Goal: Contribute content: Contribute content

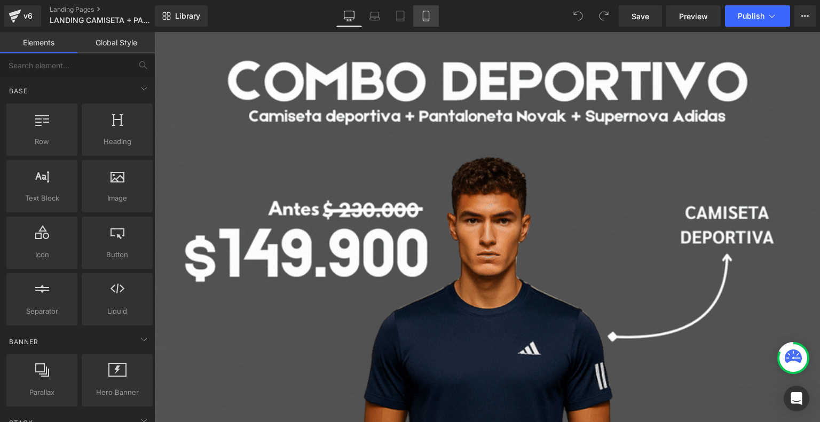
click at [430, 13] on icon at bounding box center [426, 16] width 11 height 11
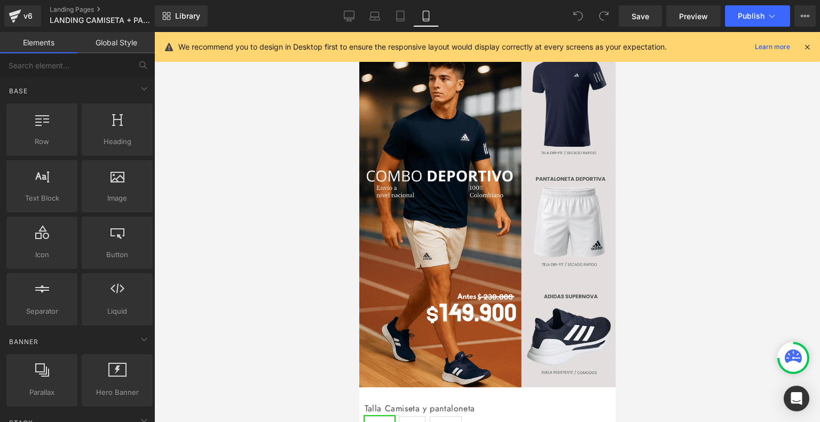
click at [803, 42] on div at bounding box center [807, 47] width 9 height 12
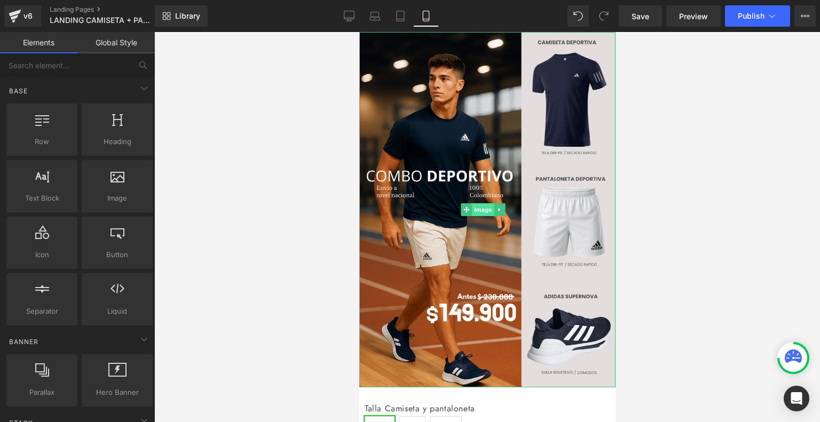
click at [487, 203] on span "Image" at bounding box center [483, 209] width 22 height 13
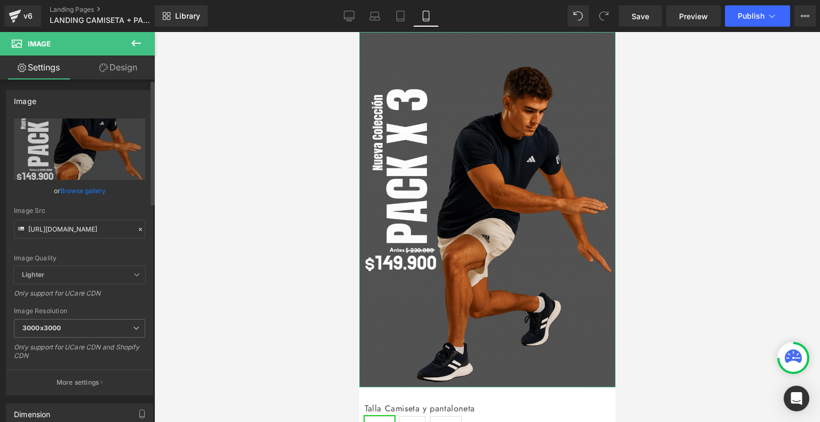
click at [94, 193] on link "Browse gallery" at bounding box center [82, 190] width 45 height 19
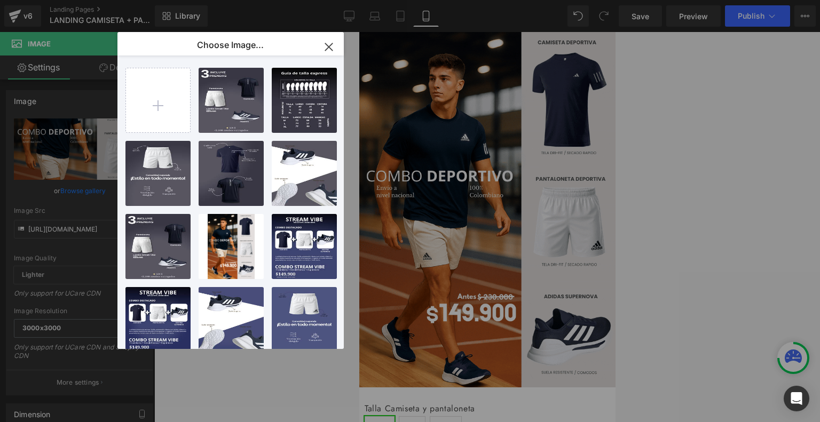
type input "C:\fakepath\ezgif-53fe7aae3704f7.gif"
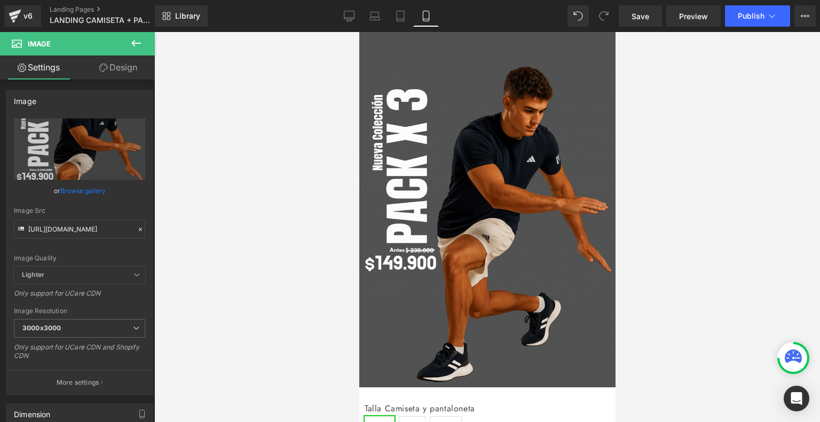
click at [635, 0] on div "Image You are previewing how the will restyle your page. You can not edit Eleme…" at bounding box center [410, 0] width 820 height 0
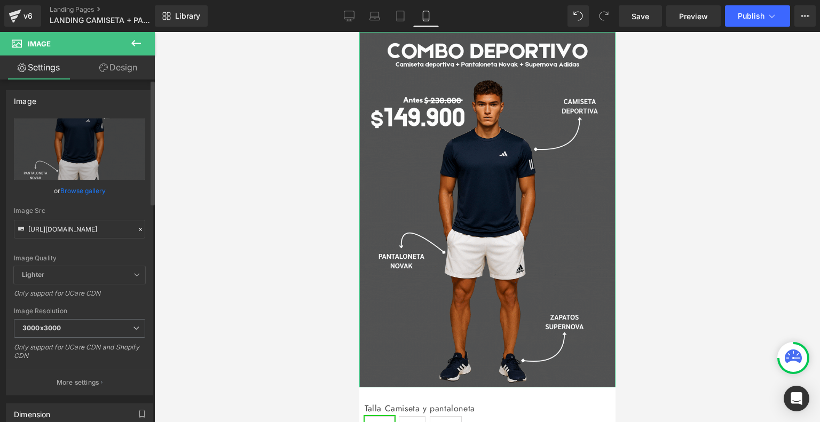
click at [91, 188] on link "Browse gallery" at bounding box center [82, 190] width 45 height 19
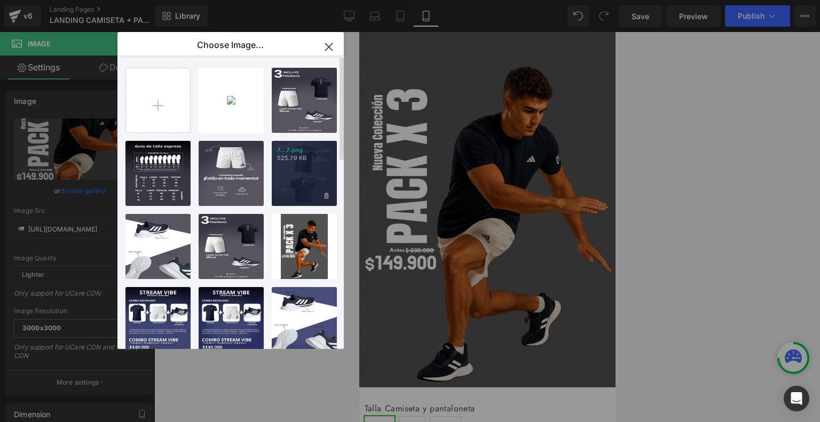
type input "C:\fakepath\Landing Stream Vibe Zoomx (4).png"
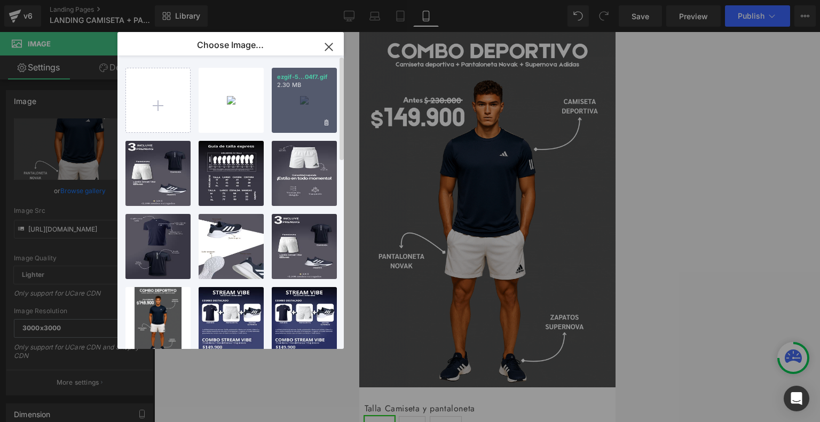
type input "C:\fakepath\Landing Stream Vibe Zoomx (5).png"
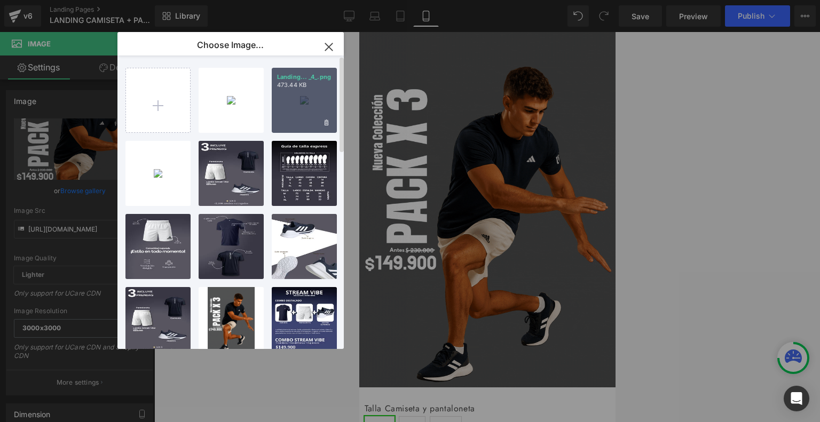
type input "C:\fakepath\Landing Stream Vibe Zoomx (6).png"
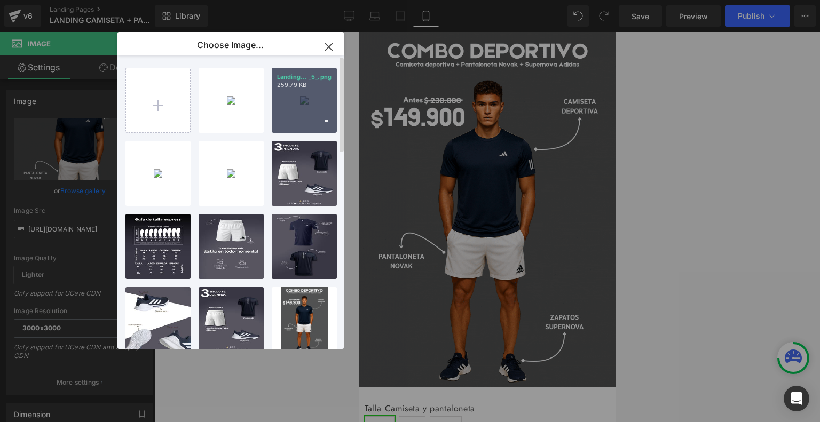
type input "C:\fakepath\Landing Stream Vibe Zoomx (7).png"
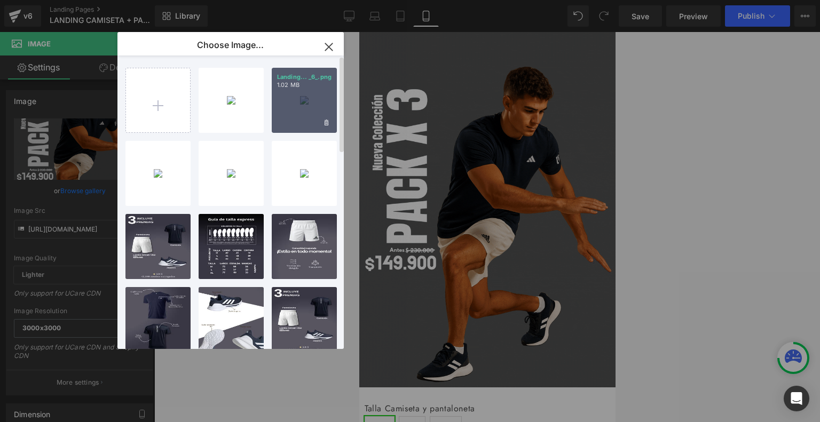
type input "C:\fakepath\Landing Stream Vibe Zoomx (8).png"
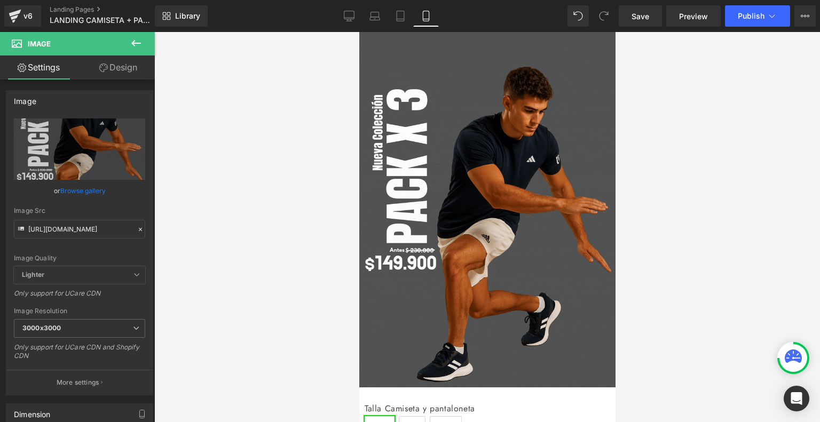
click at [717, 0] on div "Image You are previewing how the will restyle your page. You can not edit Eleme…" at bounding box center [410, 0] width 820 height 0
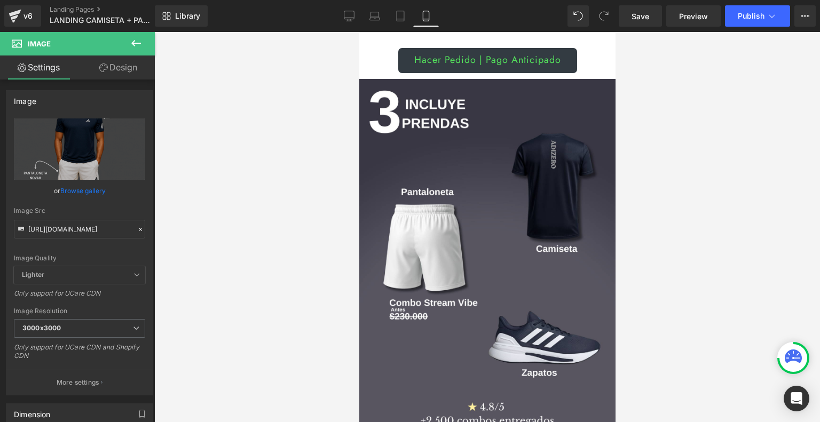
scroll to position [532, 0]
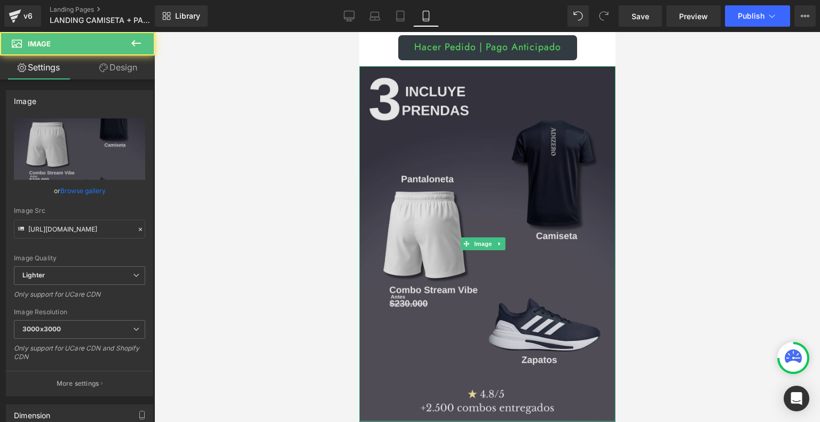
click at [503, 207] on img at bounding box center [487, 244] width 256 height 356
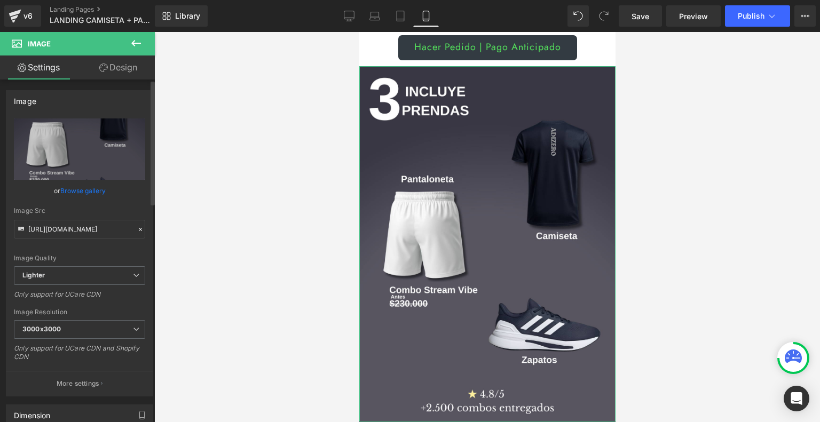
click at [85, 191] on link "Browse gallery" at bounding box center [82, 190] width 45 height 19
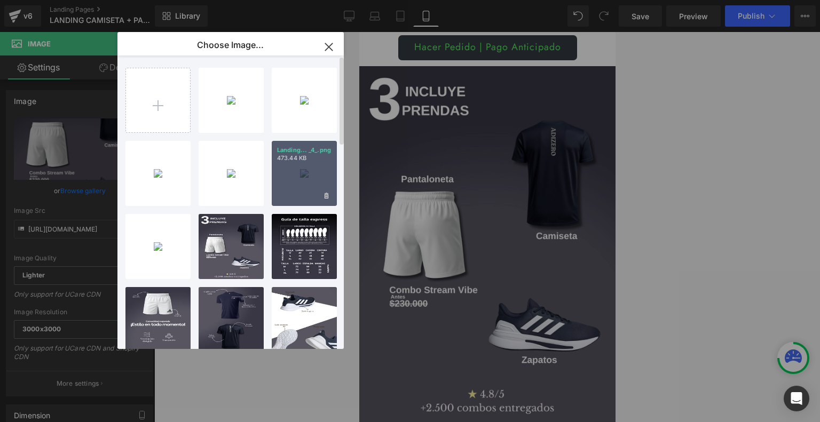
click at [295, 163] on div "Landing... _4_.png 473.44 KB" at bounding box center [304, 173] width 65 height 65
type input "[URL][DOMAIN_NAME]"
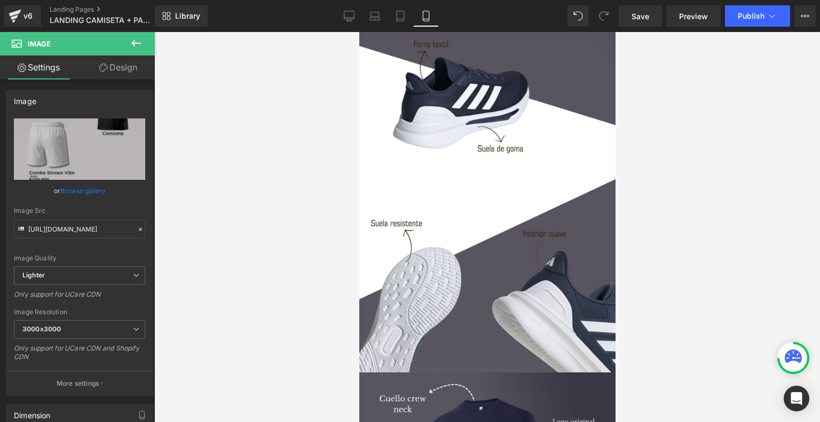
scroll to position [937, 0]
click at [452, 198] on img at bounding box center [487, 194] width 256 height 356
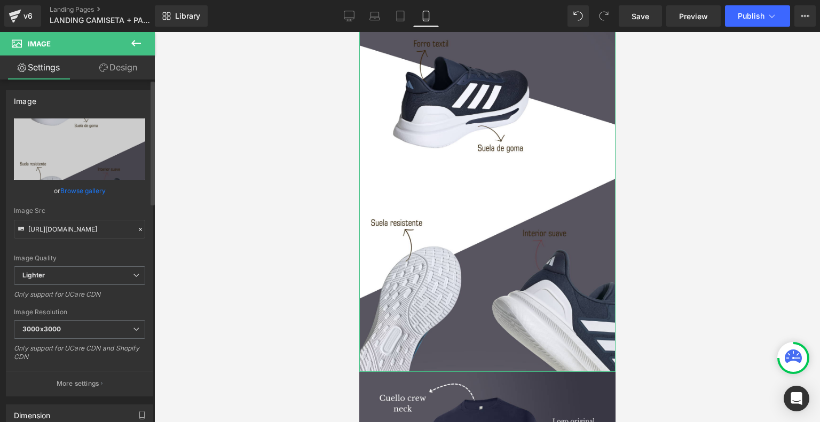
click at [89, 189] on link "Browse gallery" at bounding box center [82, 190] width 45 height 19
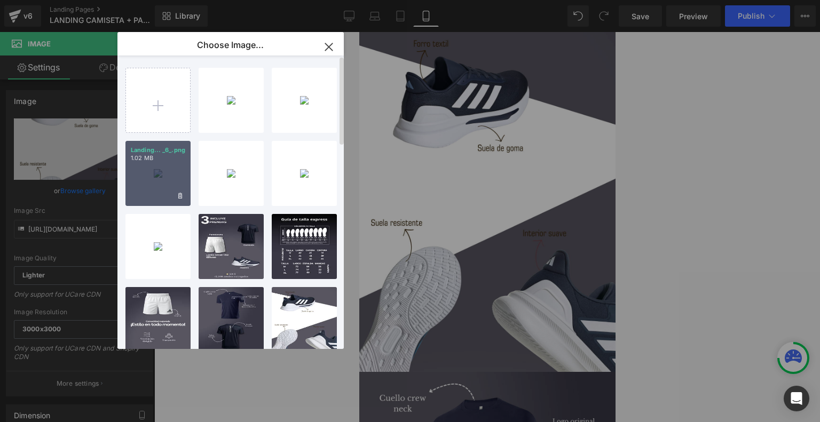
click at [149, 160] on p "1.02 MB" at bounding box center [158, 158] width 54 height 8
type input "[URL][DOMAIN_NAME]"
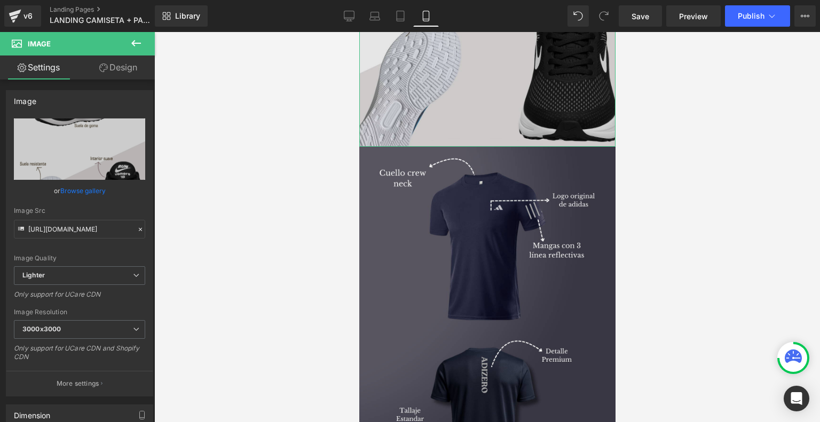
scroll to position [1163, 0]
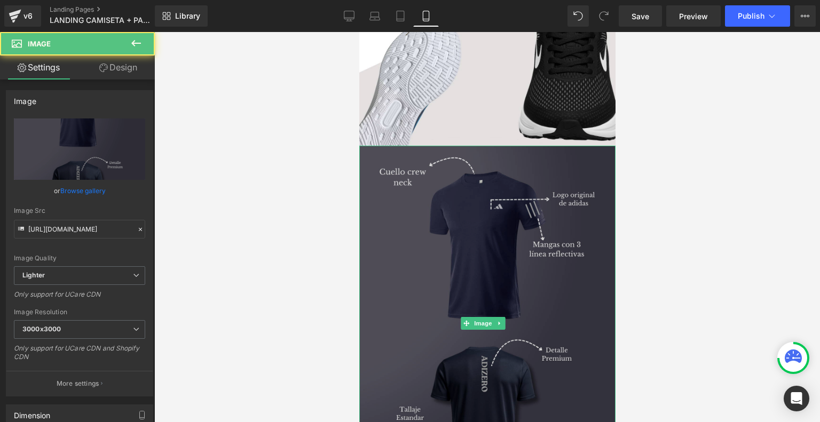
click at [479, 192] on img at bounding box center [487, 324] width 256 height 356
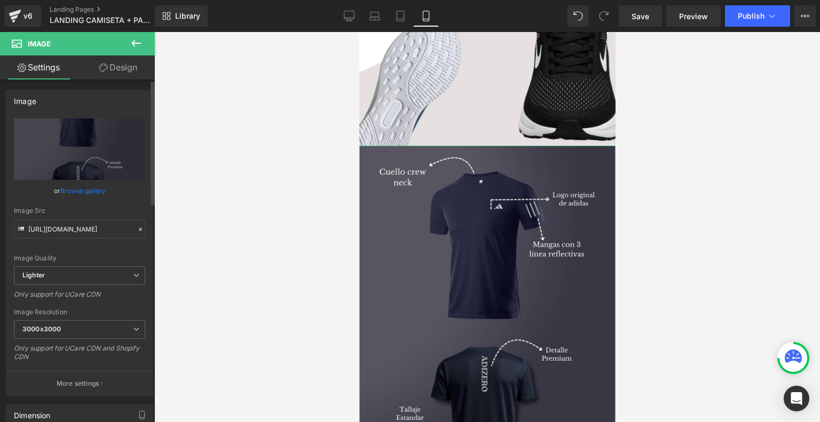
click at [91, 192] on link "Browse gallery" at bounding box center [82, 190] width 45 height 19
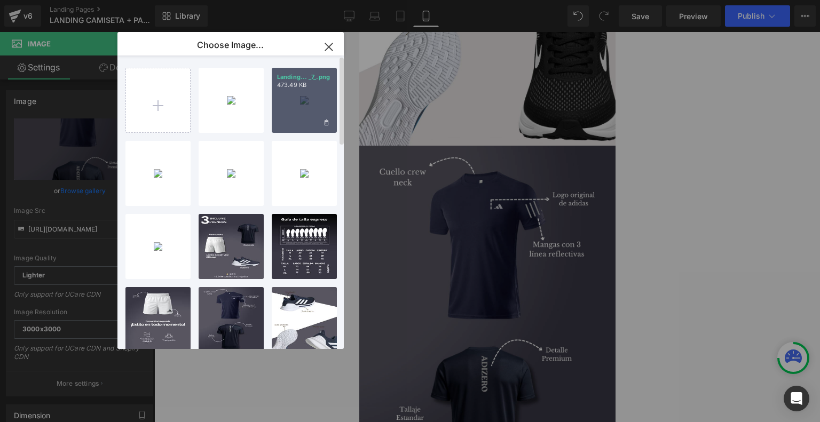
click at [303, 100] on div "Landing... _7_.png 473.49 KB" at bounding box center [304, 100] width 65 height 65
type input "[URL][DOMAIN_NAME]"
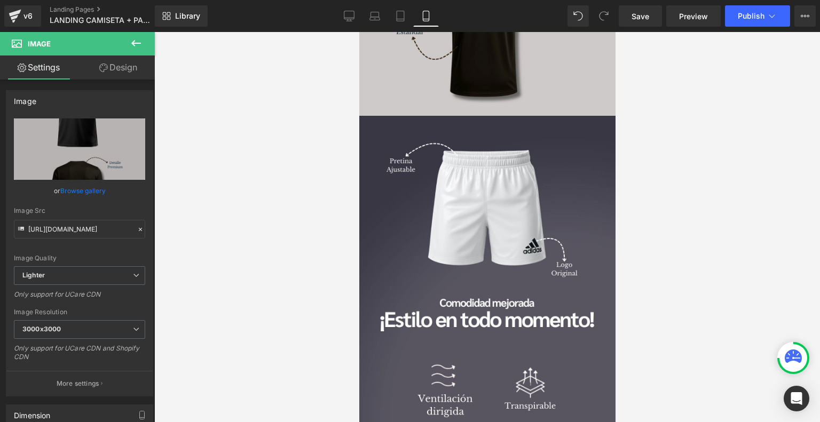
scroll to position [1550, 0]
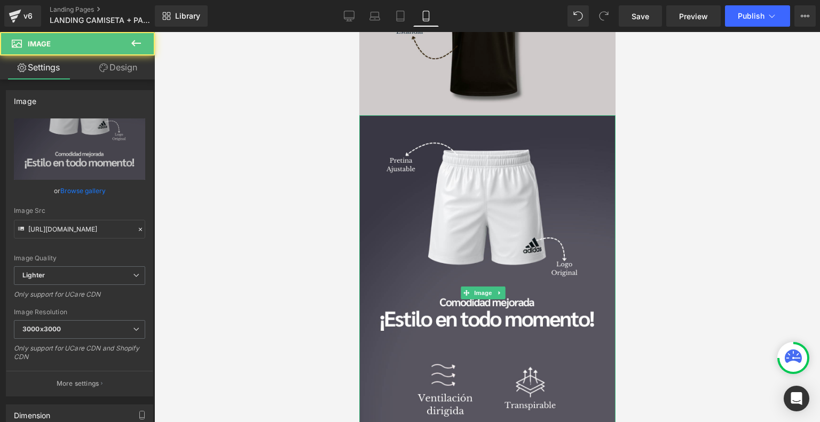
click at [544, 224] on img at bounding box center [487, 293] width 256 height 356
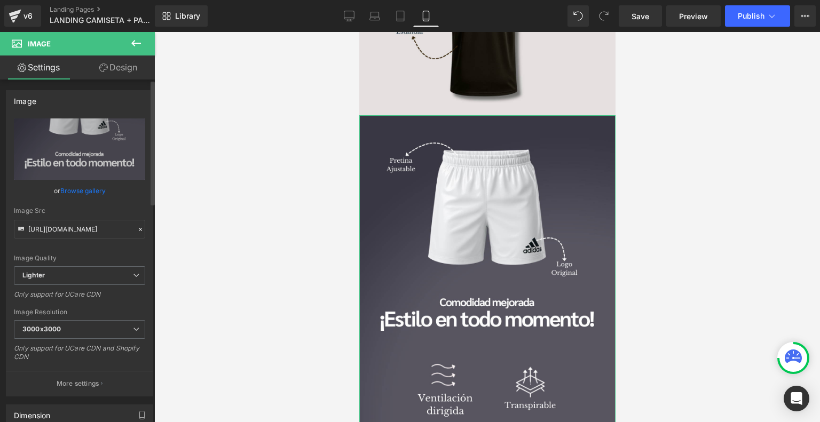
click at [86, 190] on link "Browse gallery" at bounding box center [82, 190] width 45 height 19
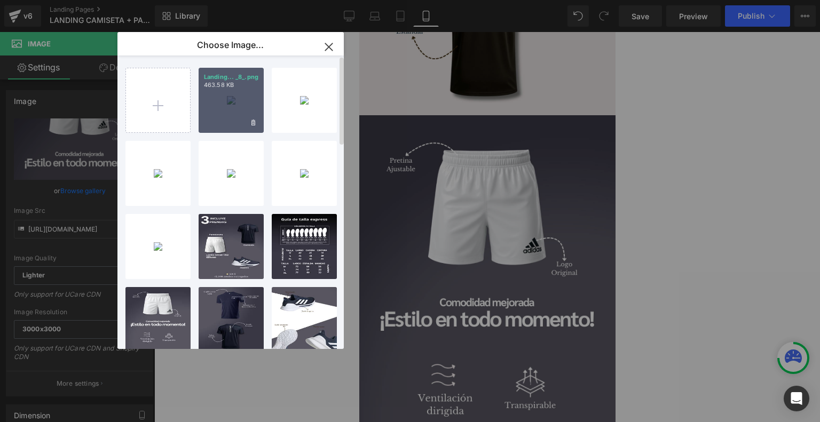
click at [221, 105] on div "Landing... _8_.png 463.58 KB" at bounding box center [231, 100] width 65 height 65
type input "[URL][DOMAIN_NAME]"
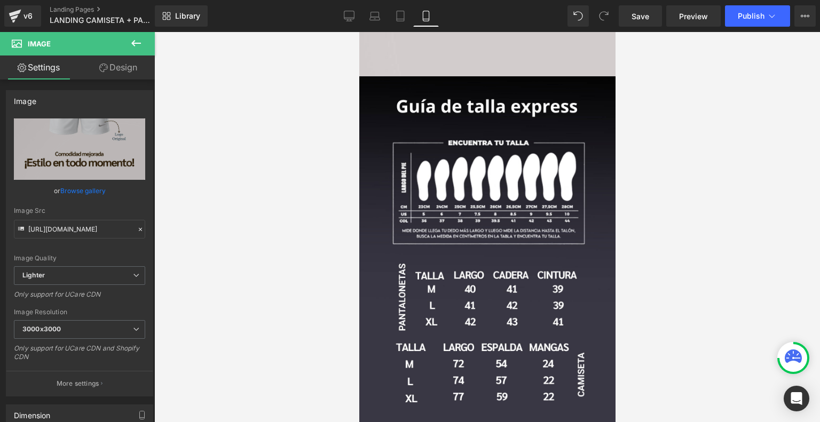
scroll to position [1945, 0]
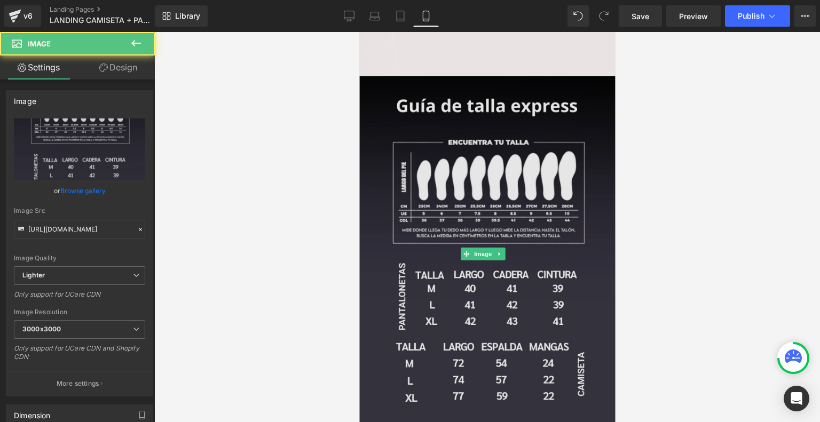
click at [488, 171] on img at bounding box center [487, 254] width 256 height 356
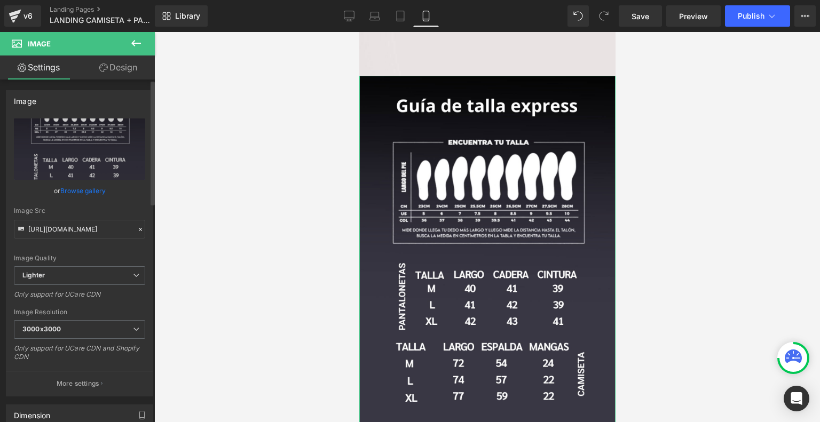
click at [87, 189] on link "Browse gallery" at bounding box center [82, 190] width 45 height 19
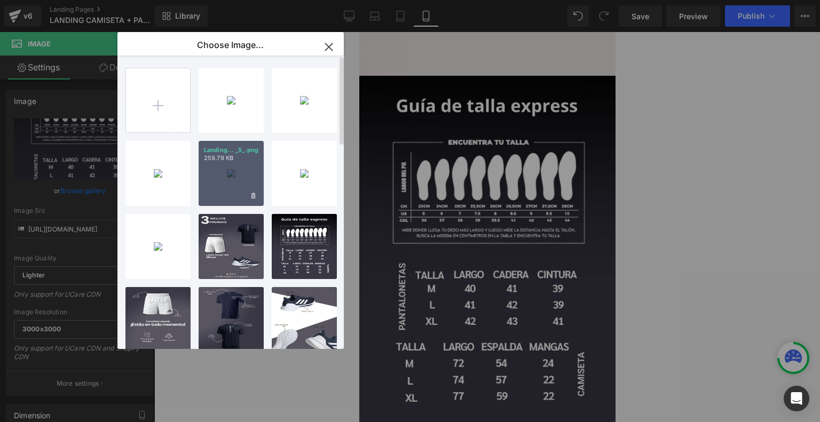
click at [225, 163] on div "Landing... _5_.png 259.79 KB" at bounding box center [231, 173] width 65 height 65
type input "[URL][DOMAIN_NAME]"
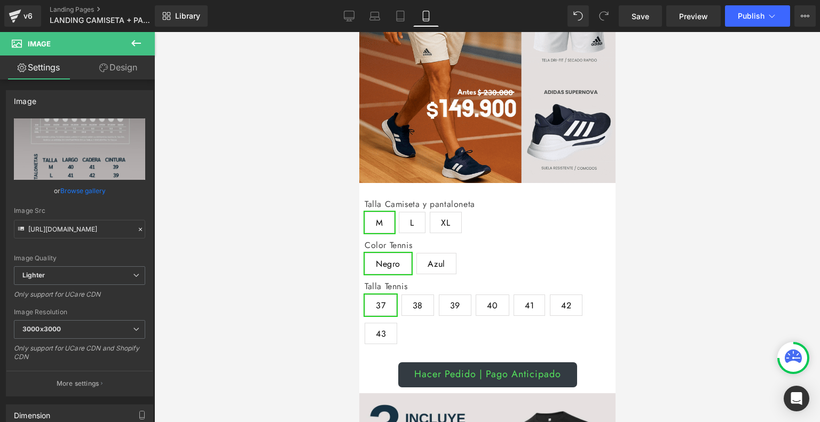
scroll to position [225, 0]
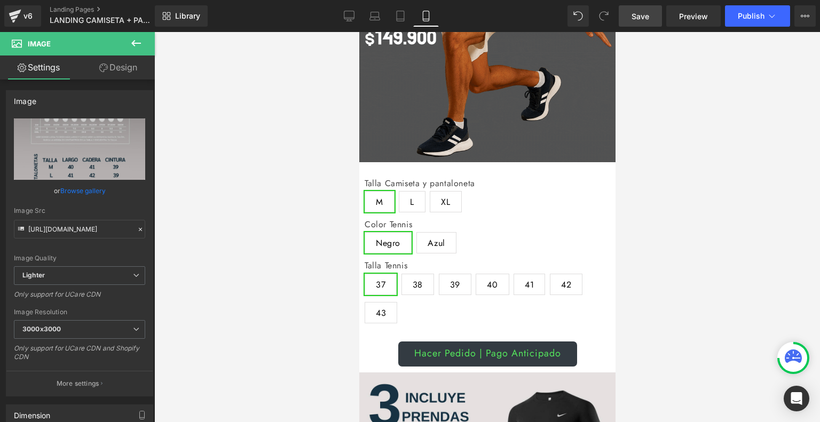
click at [632, 14] on span "Save" at bounding box center [640, 16] width 18 height 11
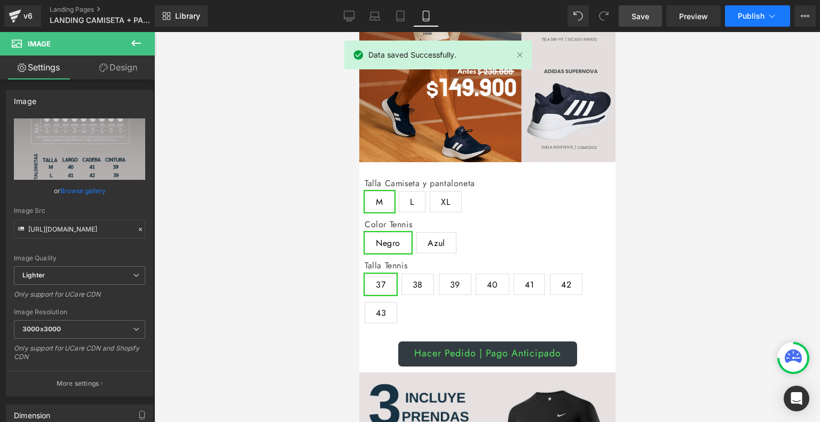
click at [767, 14] on icon at bounding box center [771, 16] width 11 height 11
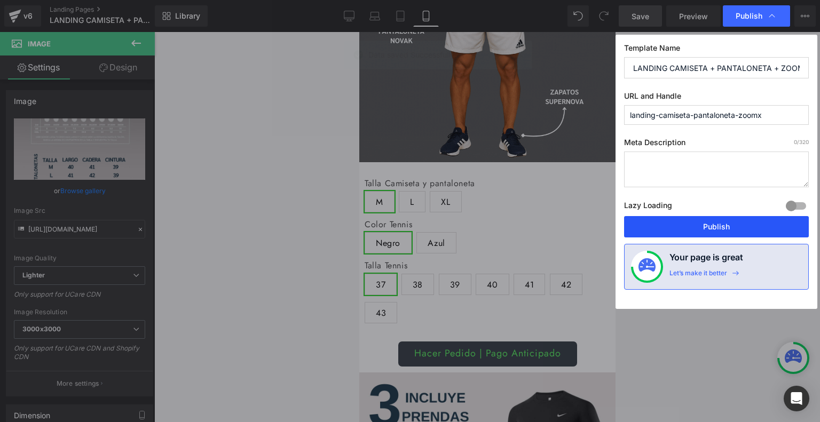
click at [724, 229] on button "Publish" at bounding box center [716, 226] width 185 height 21
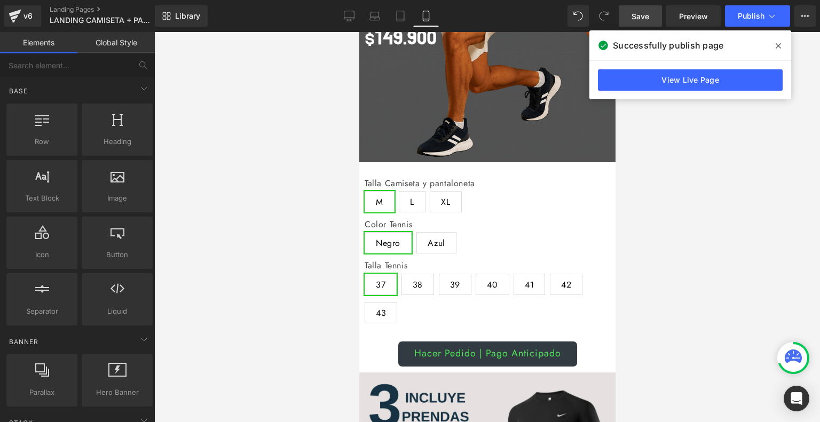
click at [753, 164] on div at bounding box center [487, 227] width 666 height 390
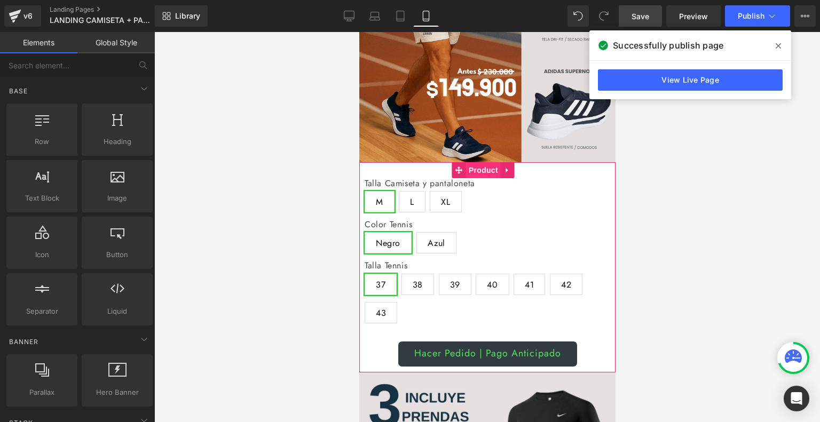
click at [483, 164] on span "Product" at bounding box center [482, 170] width 35 height 16
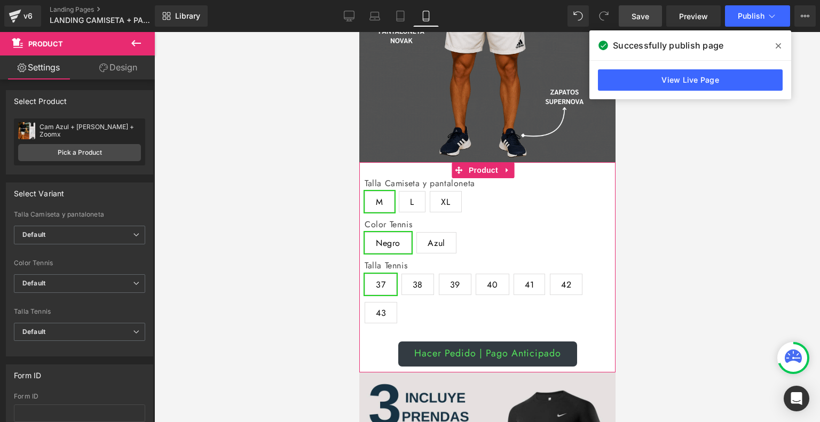
click at [123, 73] on link "Design" at bounding box center [118, 68] width 77 height 24
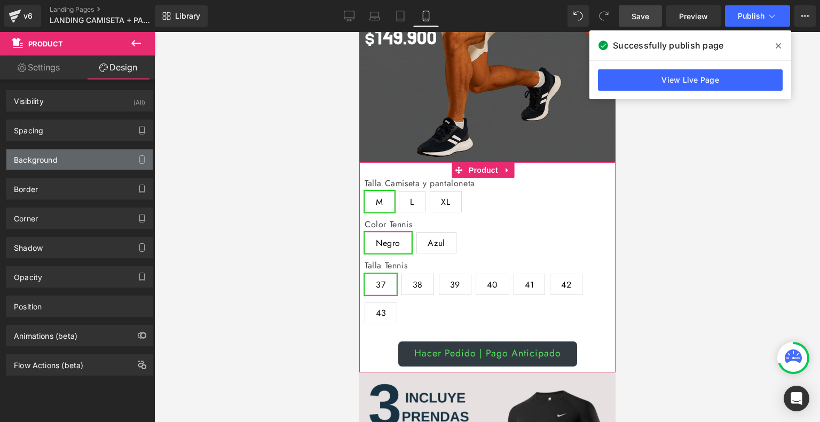
click at [81, 159] on div "Background" at bounding box center [79, 159] width 146 height 20
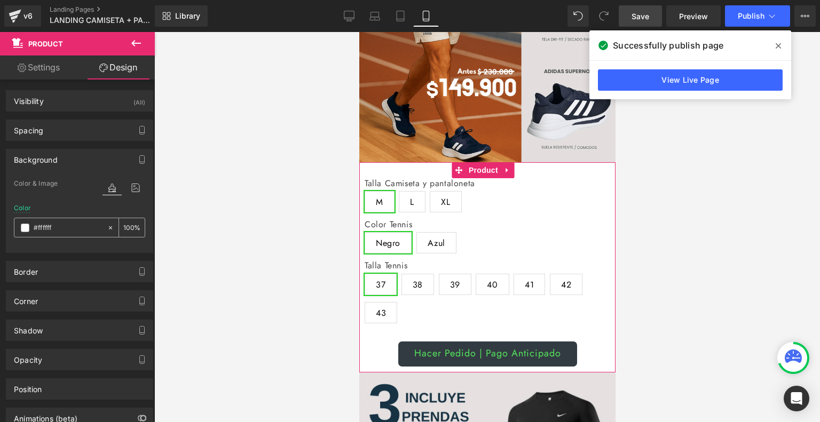
click at [84, 225] on input "#ffffff" at bounding box center [68, 228] width 68 height 12
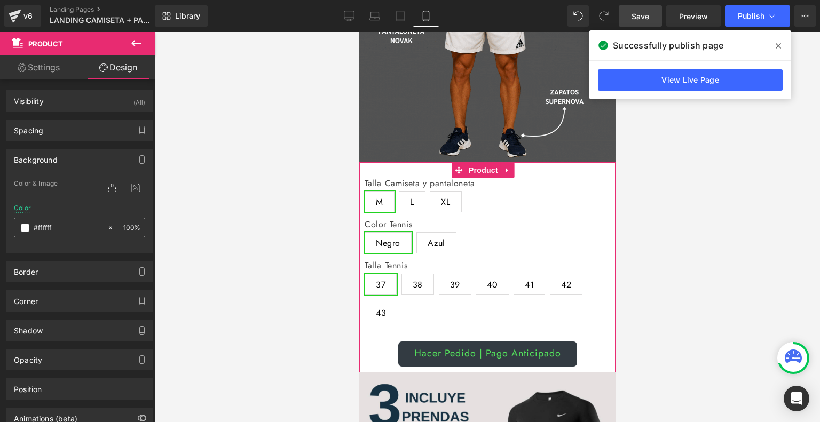
paste input "e5e0e0"
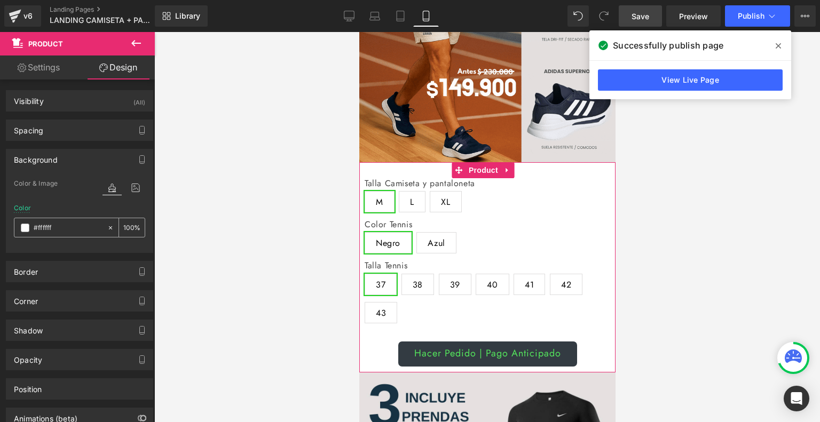
type input "#e5e0e0"
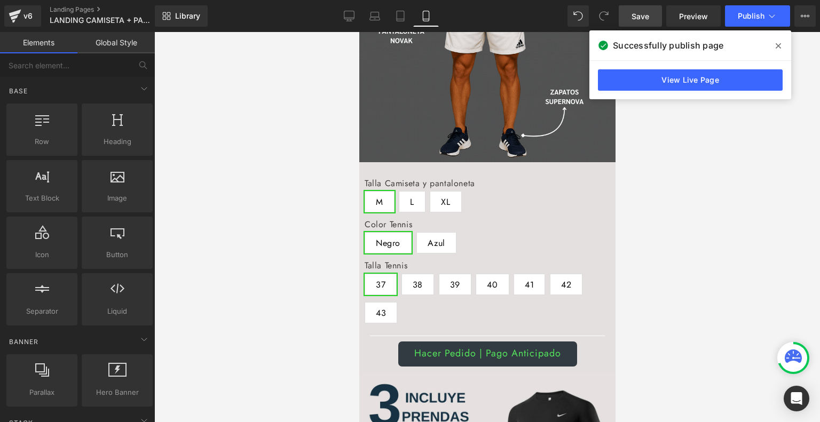
click at [216, 247] on div at bounding box center [487, 227] width 666 height 390
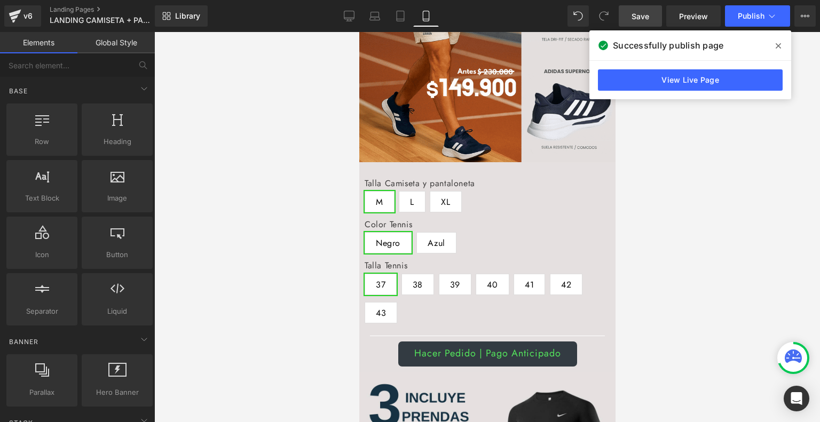
click at [643, 12] on span "Save" at bounding box center [640, 16] width 18 height 11
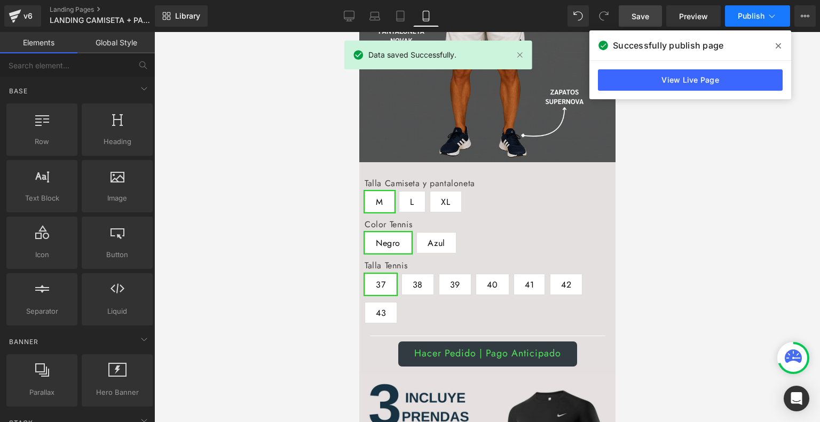
click at [767, 19] on icon at bounding box center [771, 16] width 11 height 11
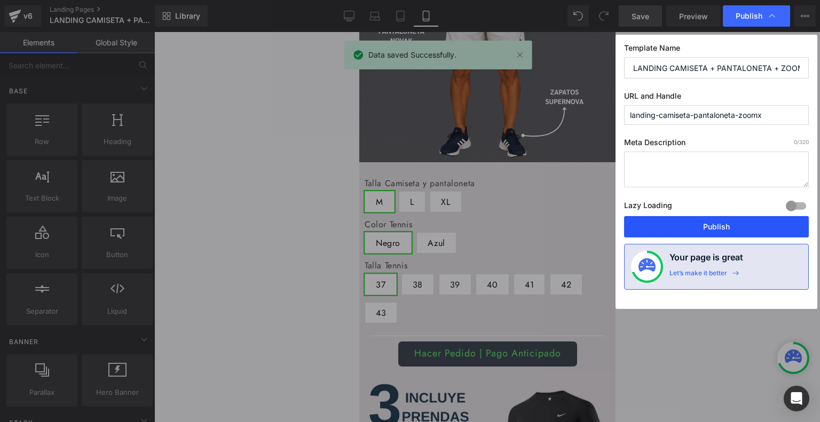
click at [720, 219] on button "Publish" at bounding box center [716, 226] width 185 height 21
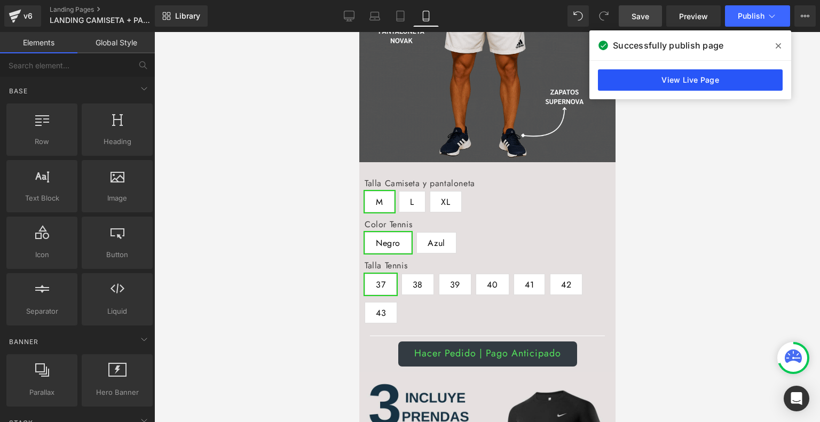
click at [704, 89] on link "View Live Page" at bounding box center [690, 79] width 185 height 21
